Goal: Task Accomplishment & Management: Manage account settings

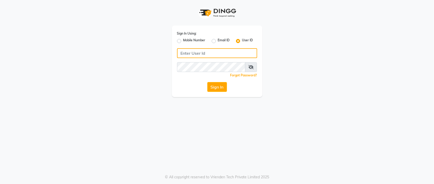
click at [223, 49] on input "Username" at bounding box center [217, 53] width 80 height 10
type input "ORCHIDSPA"
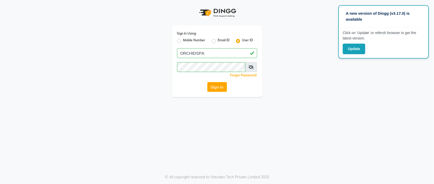
click at [250, 67] on icon at bounding box center [250, 67] width 5 height 4
click at [221, 88] on button "Sign In" at bounding box center [217, 87] width 20 height 10
click at [251, 67] on icon at bounding box center [251, 67] width 5 height 4
click at [224, 89] on button "Sign In" at bounding box center [217, 87] width 20 height 10
click at [251, 68] on icon at bounding box center [250, 67] width 5 height 4
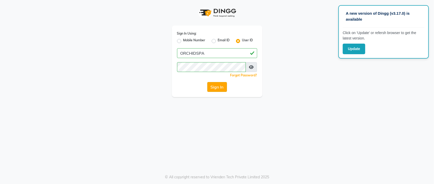
click at [212, 88] on button "Sign In" at bounding box center [217, 87] width 20 height 10
click at [253, 66] on icon at bounding box center [251, 67] width 5 height 4
click at [221, 88] on button "Sign In" at bounding box center [217, 87] width 20 height 10
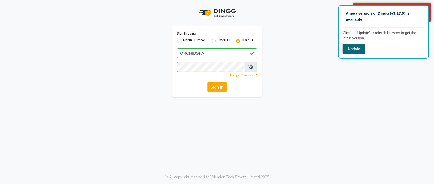
click at [353, 52] on button "Update" at bounding box center [354, 49] width 22 height 11
